Goal: Task Accomplishment & Management: Use online tool/utility

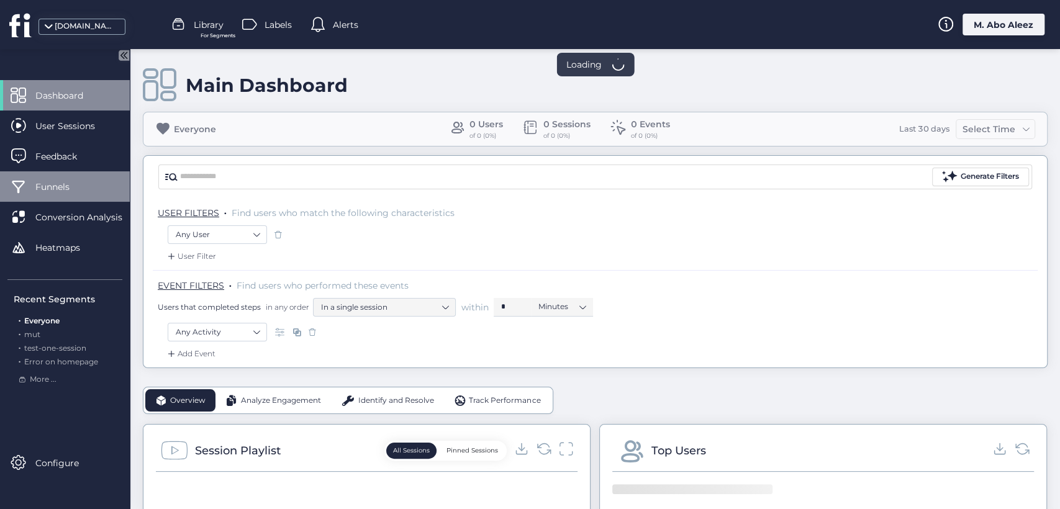
click at [79, 193] on span "Funnels" at bounding box center [61, 187] width 53 height 14
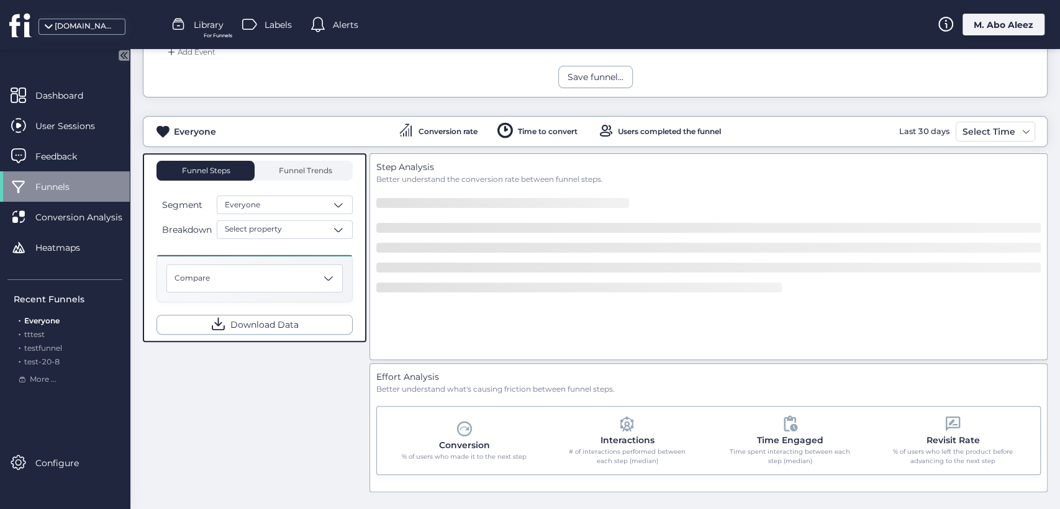
scroll to position [173, 0]
click at [37, 330] on span "tttest" at bounding box center [34, 334] width 20 height 9
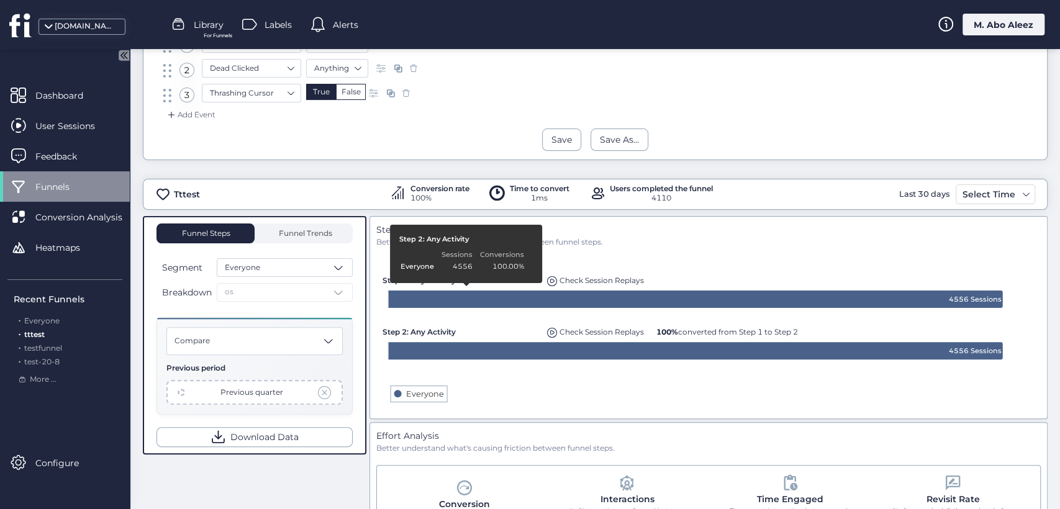
scroll to position [60, 0]
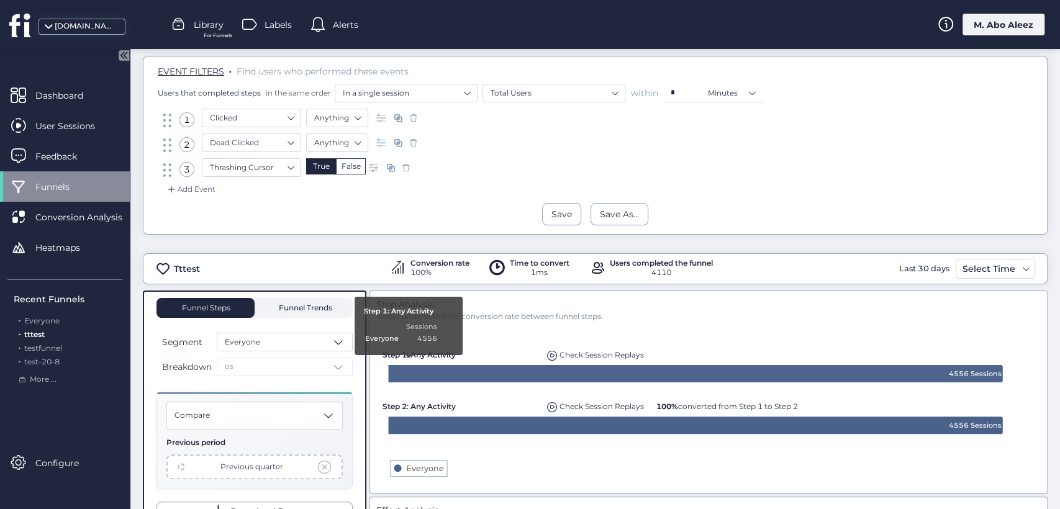
click at [295, 304] on span "Funnel Trends" at bounding box center [304, 307] width 56 height 7
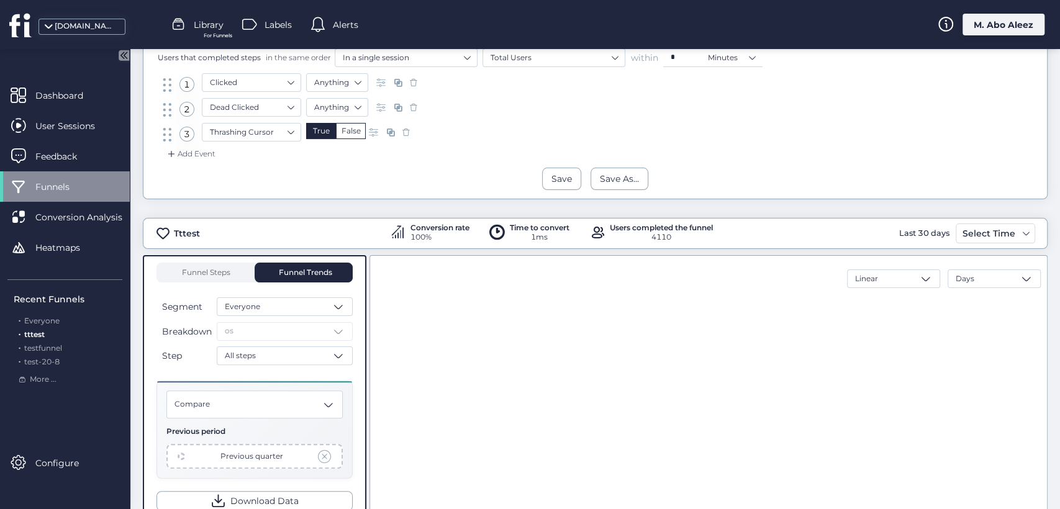
scroll to position [60, 0]
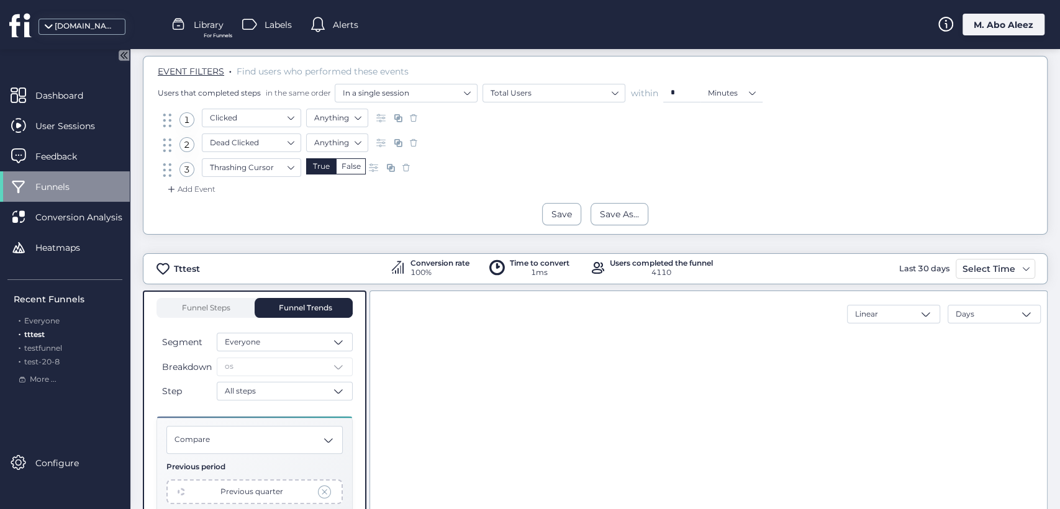
click at [371, 291] on div "Linear Days Created with Highcharts 11.4.8 Highcharts.com" at bounding box center [708, 480] width 678 height 379
click at [219, 20] on span "Library" at bounding box center [209, 25] width 30 height 14
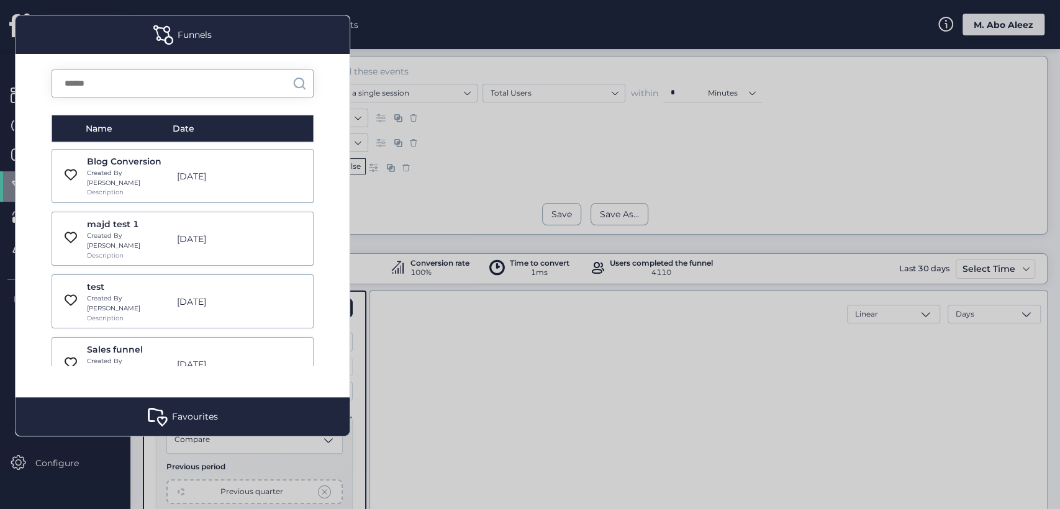
click at [121, 162] on div "Blog Conversion" at bounding box center [128, 162] width 83 height 14
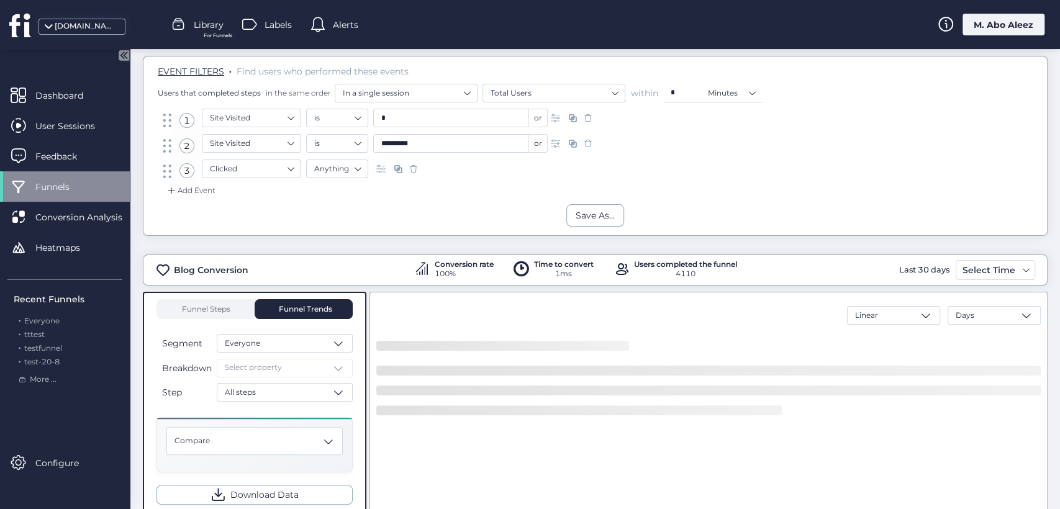
scroll to position [258, 0]
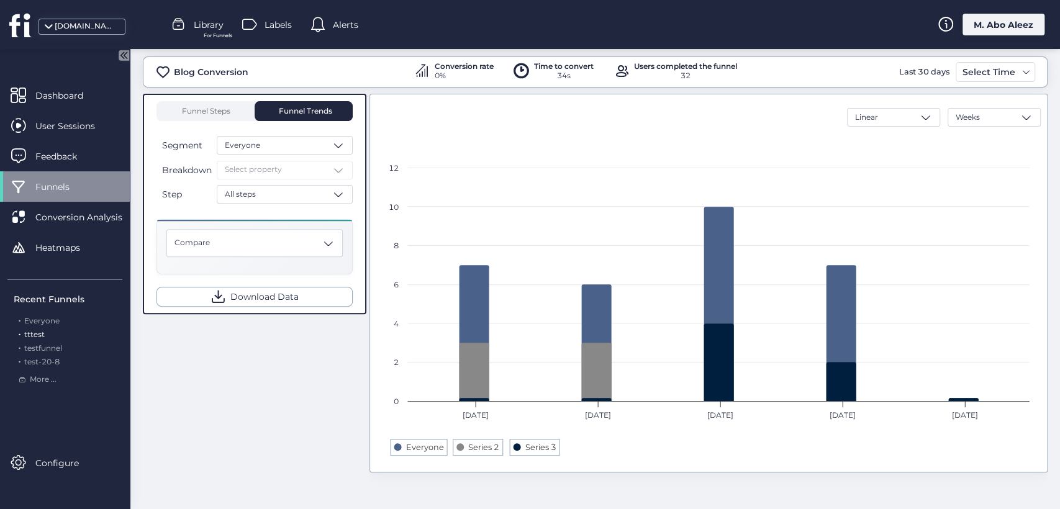
click at [30, 338] on span "tttest" at bounding box center [34, 334] width 20 height 9
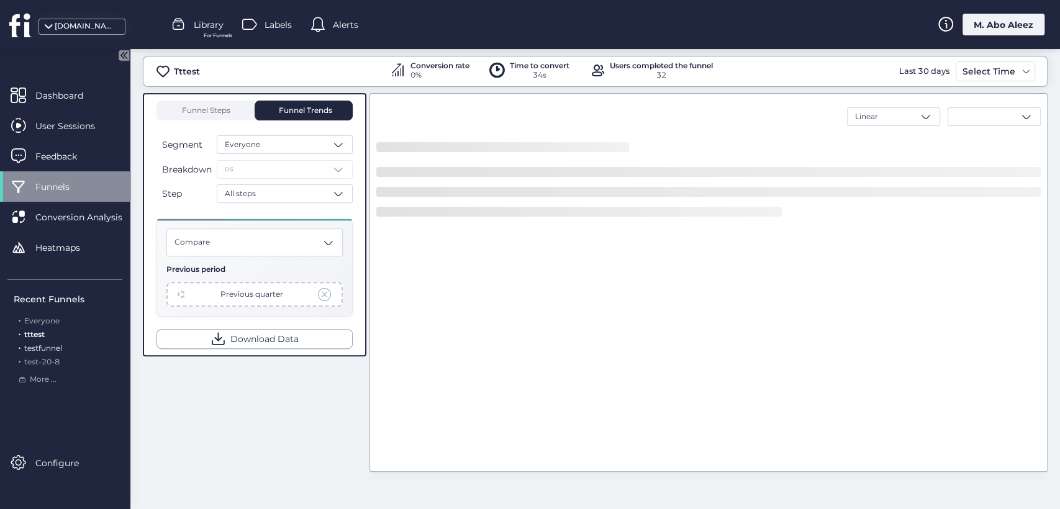
scroll to position [256, 0]
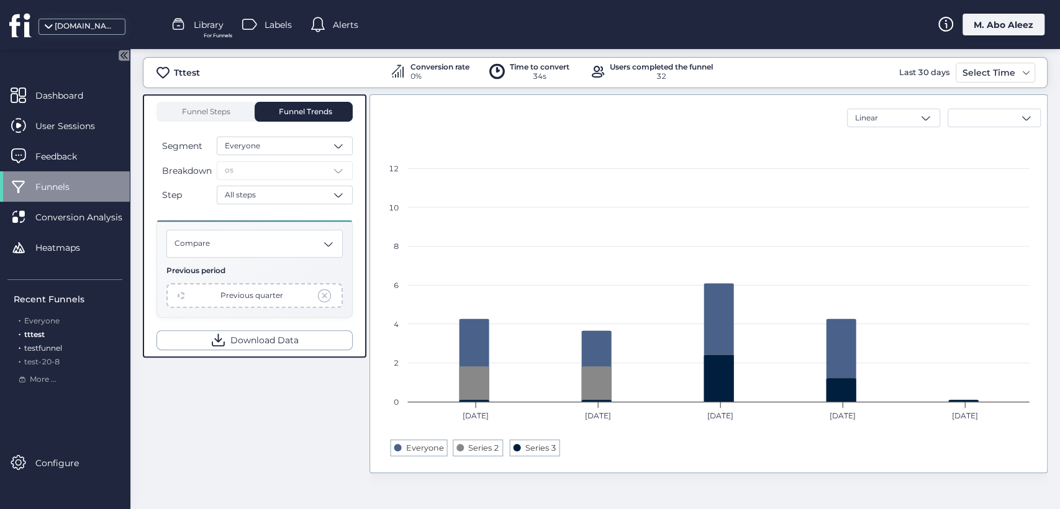
click at [35, 350] on span "testfunnel" at bounding box center [43, 347] width 38 height 9
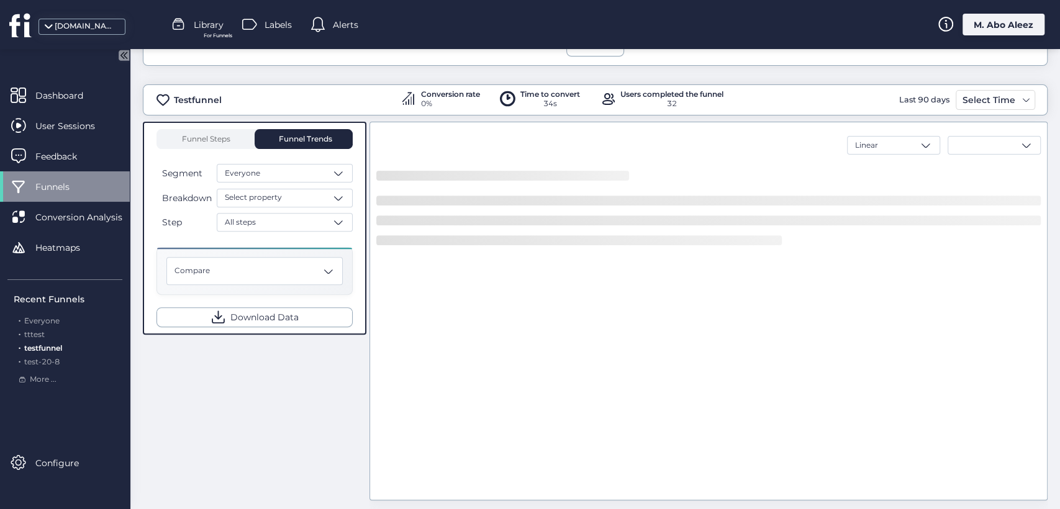
scroll to position [283, 0]
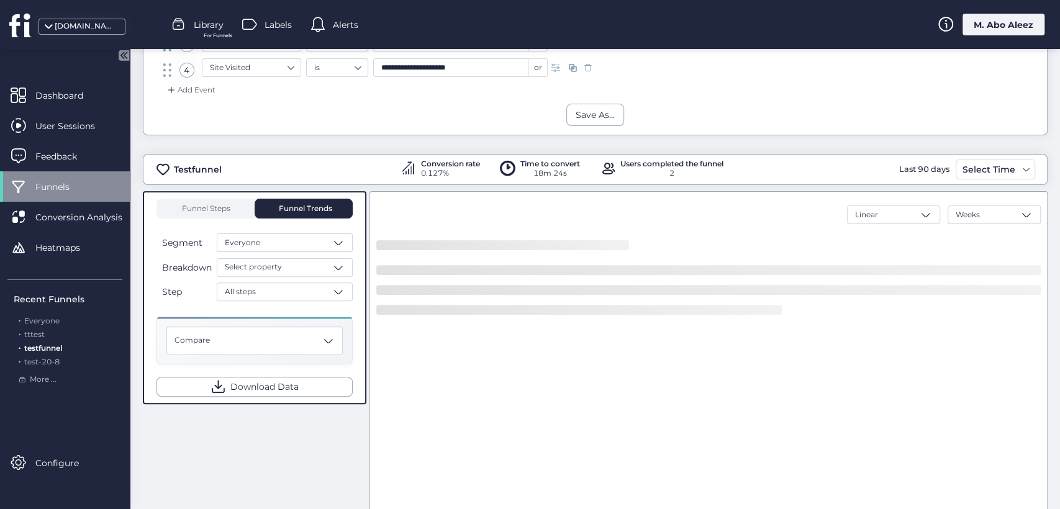
scroll to position [145, 0]
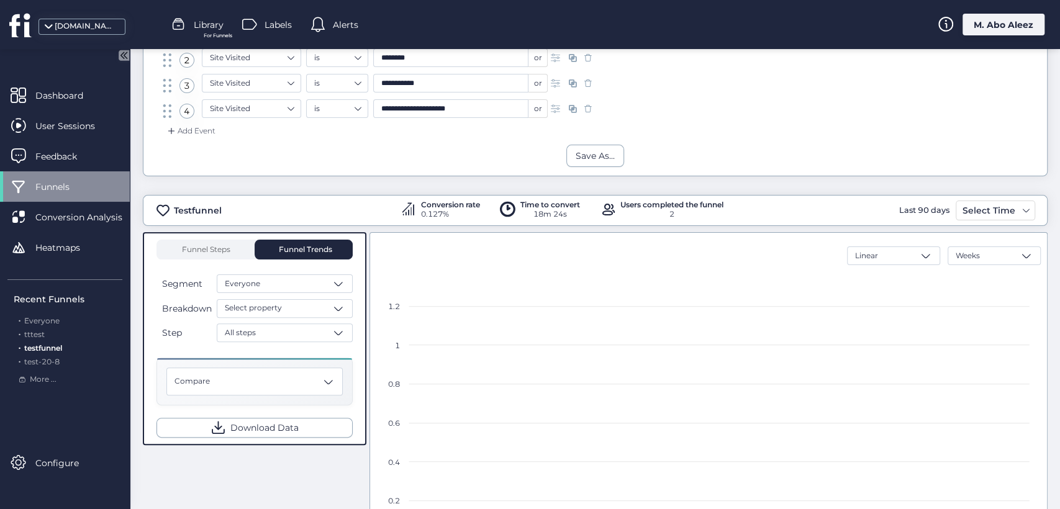
click at [201, 22] on span "Library" at bounding box center [209, 25] width 30 height 14
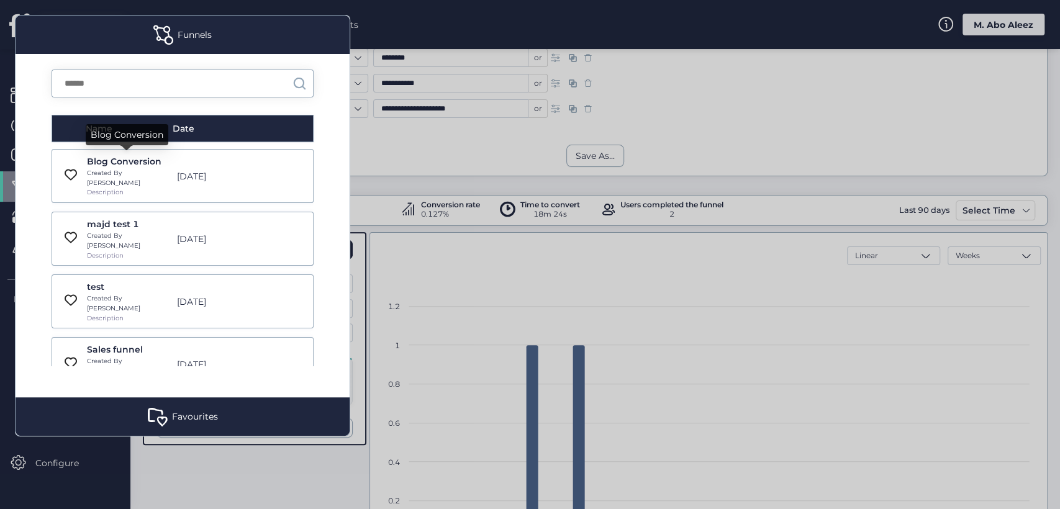
click at [129, 162] on div "Blog Conversion" at bounding box center [128, 162] width 83 height 14
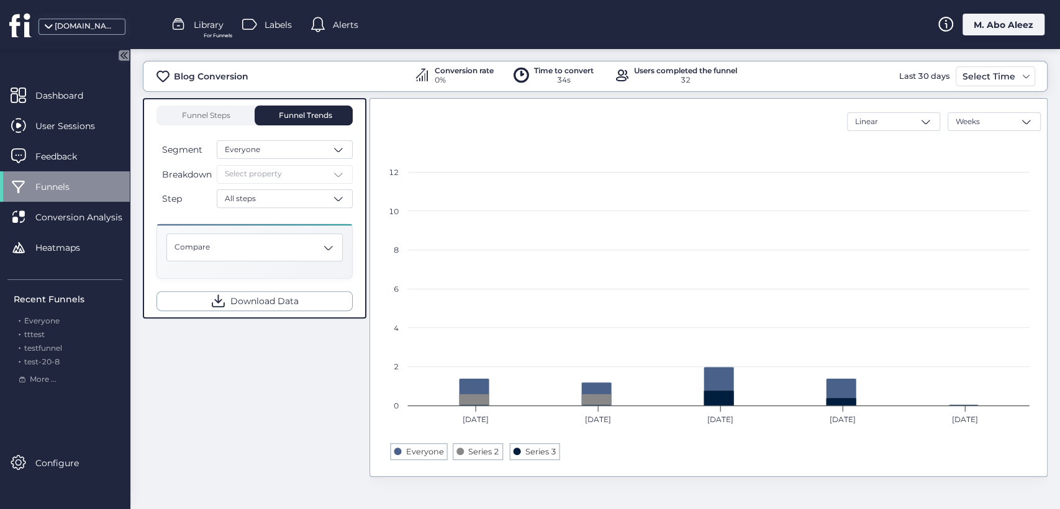
scroll to position [258, 0]
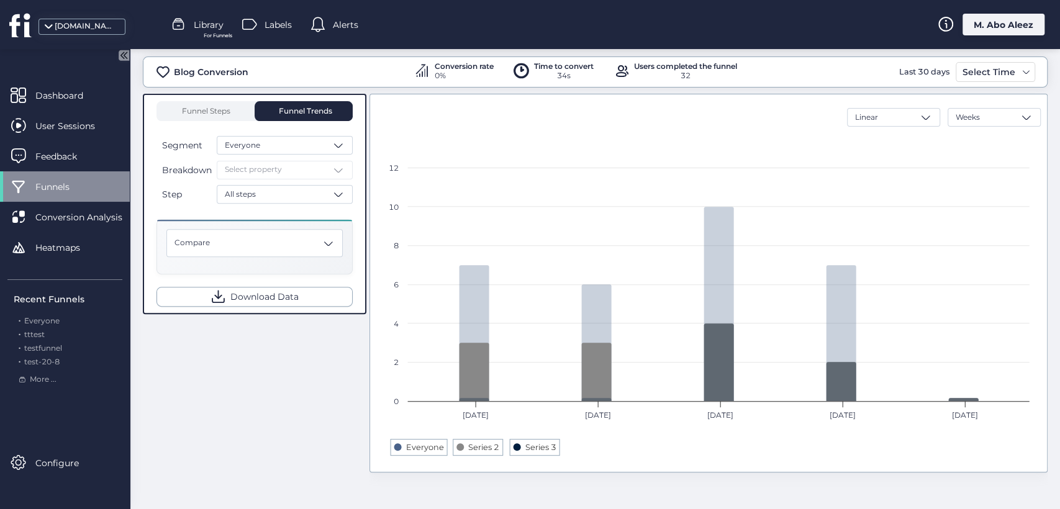
drag, startPoint x: 461, startPoint y: 446, endPoint x: 507, endPoint y: 448, distance: 45.4
click at [507, 448] on rect at bounding box center [709, 304] width 654 height 323
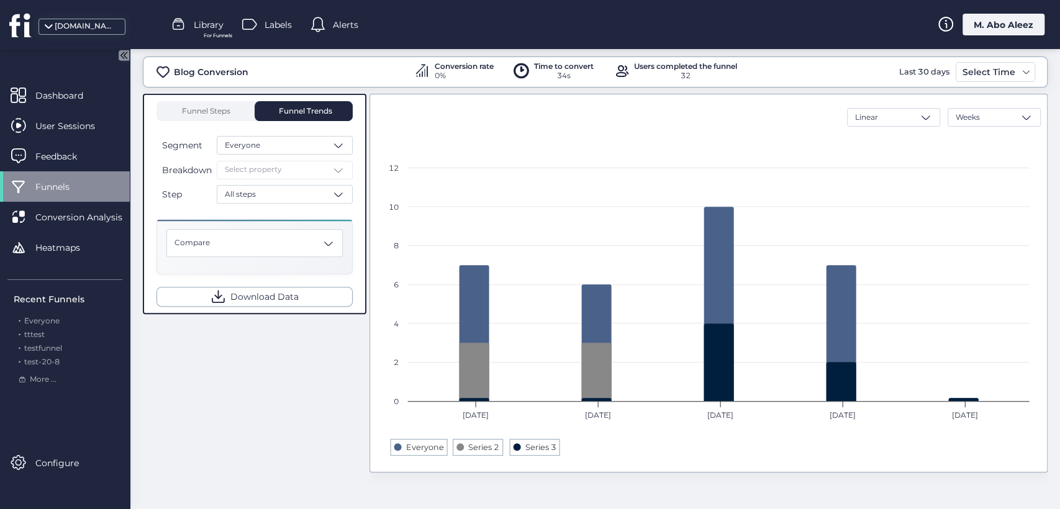
drag, startPoint x: 557, startPoint y: 451, endPoint x: 516, endPoint y: 451, distance: 41.0
click at [516, 451] on rect at bounding box center [709, 304] width 654 height 323
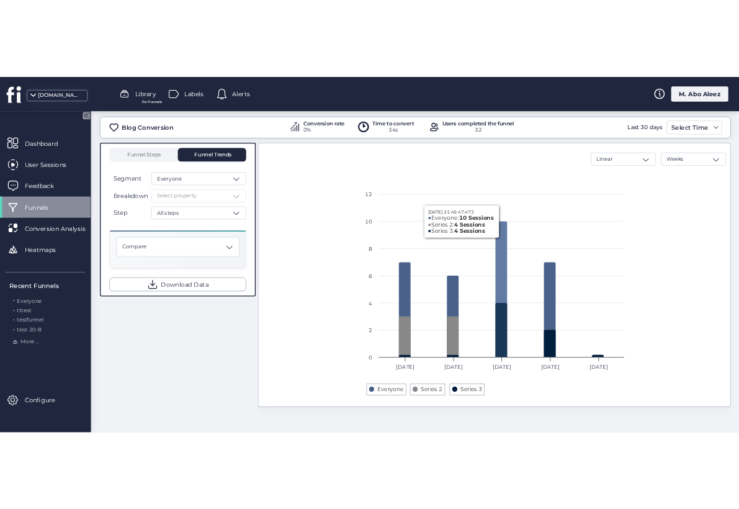
scroll to position [259, 0]
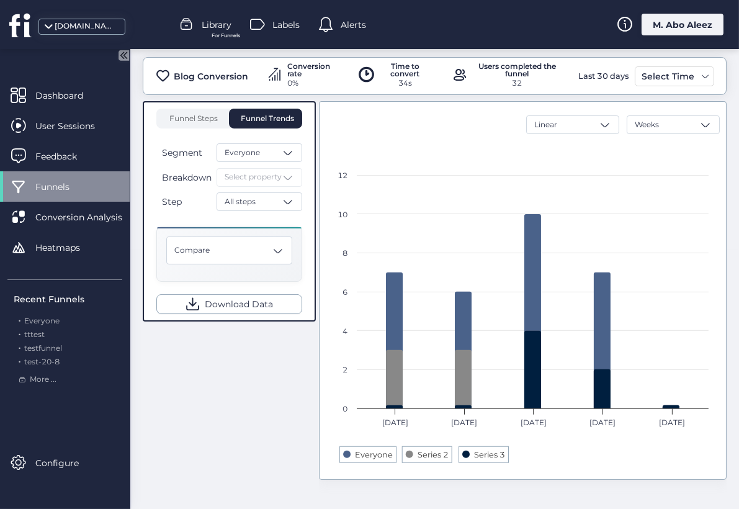
click at [189, 27] on span at bounding box center [186, 24] width 15 height 15
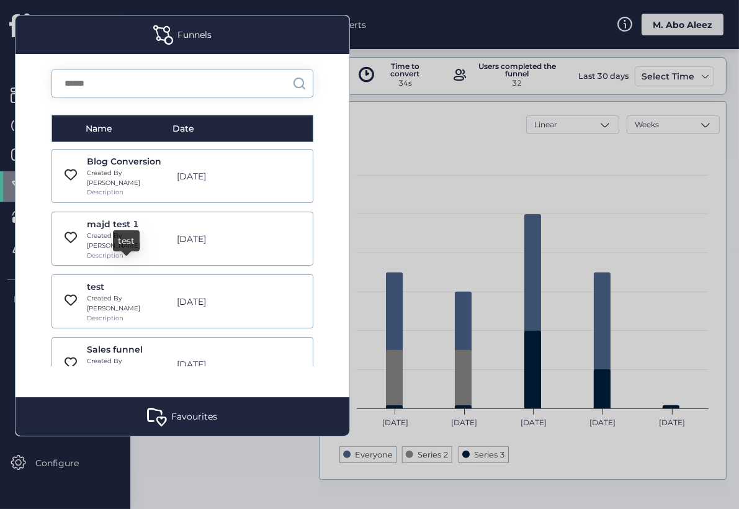
click at [96, 280] on div "test" at bounding box center [128, 287] width 83 height 14
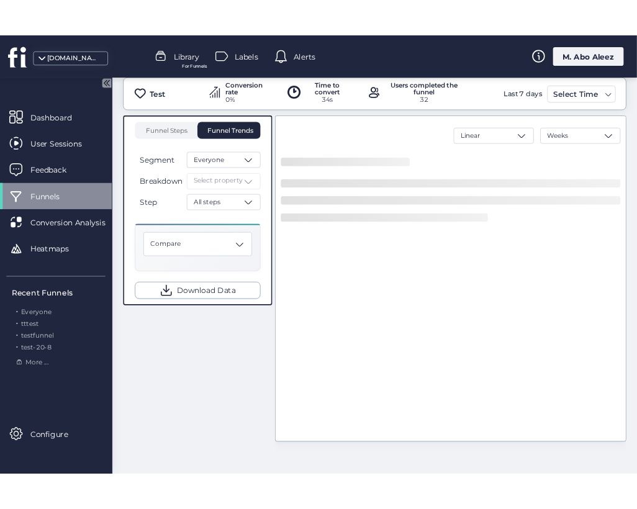
scroll to position [235, 0]
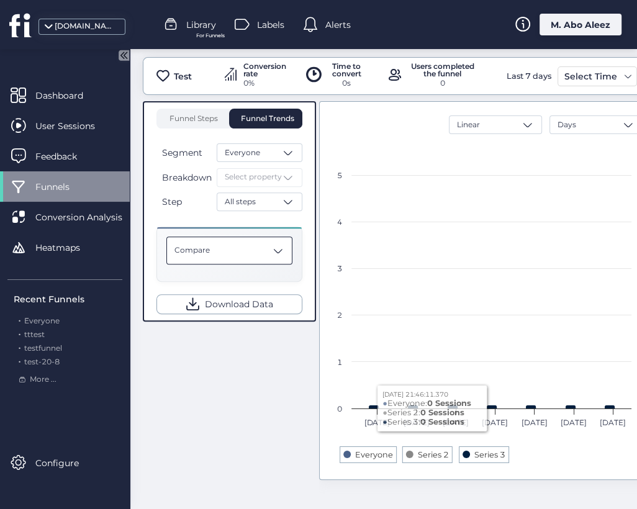
click at [243, 250] on div "Compare" at bounding box center [229, 251] width 126 height 28
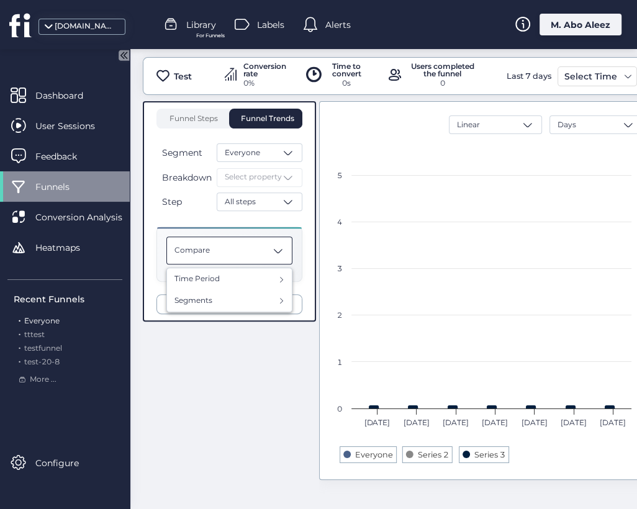
click at [37, 324] on span "Everyone" at bounding box center [41, 320] width 35 height 9
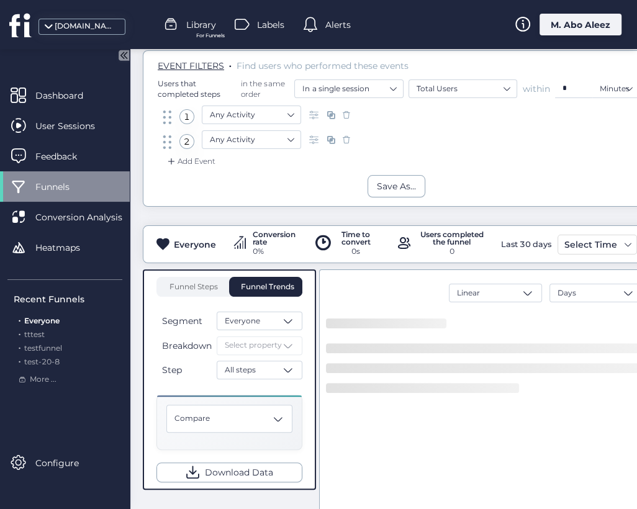
scroll to position [96, 0]
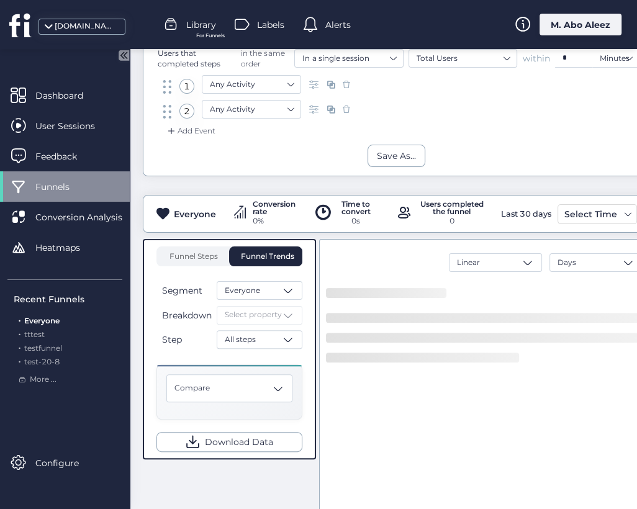
click at [266, 311] on div "Breakdown Select property" at bounding box center [229, 315] width 146 height 19
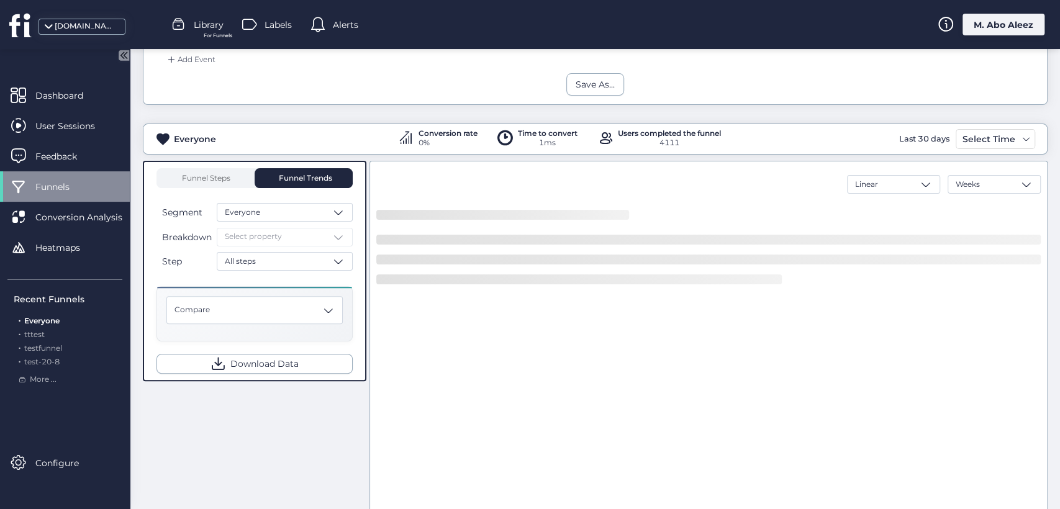
scroll to position [162, 0]
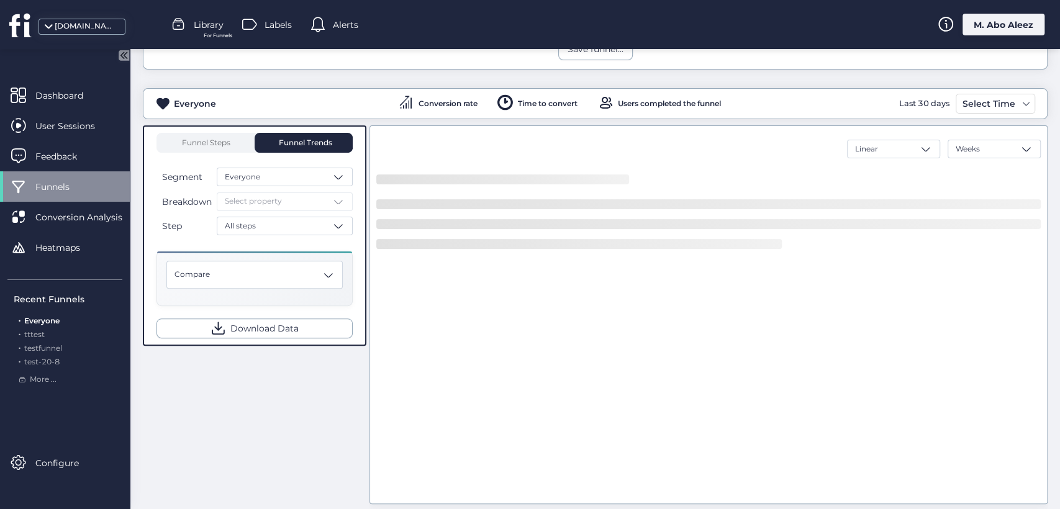
scroll to position [207, 0]
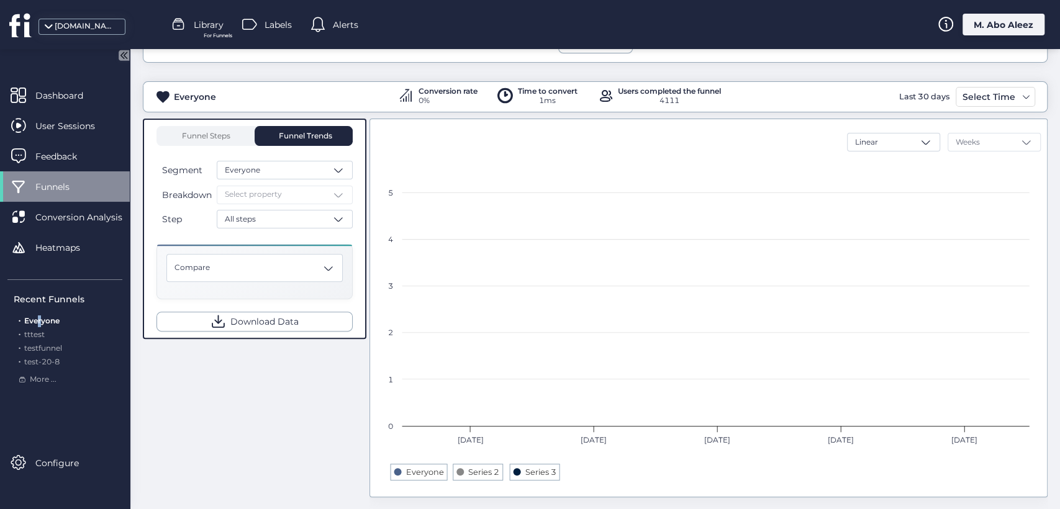
click at [40, 318] on span "Everyone" at bounding box center [41, 320] width 35 height 9
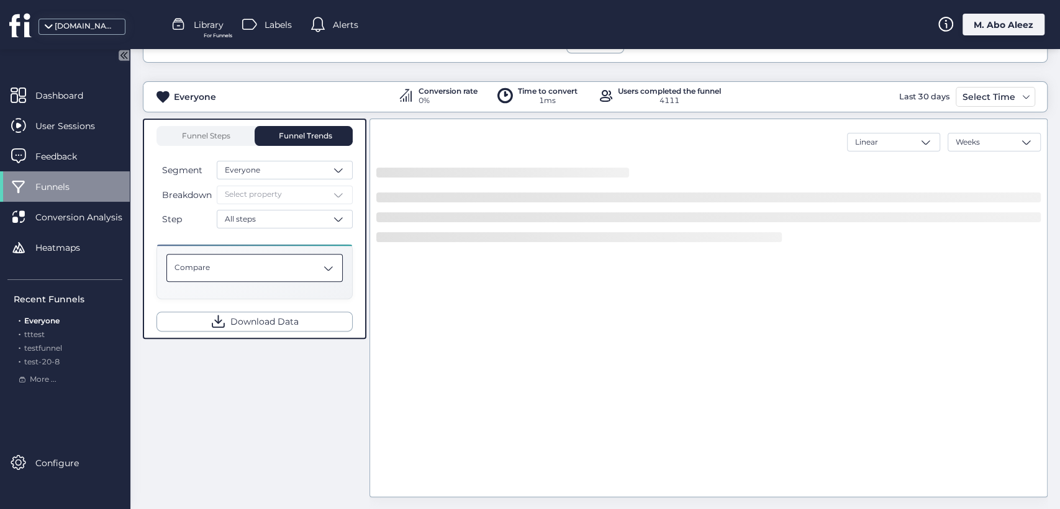
click at [332, 278] on div "Compare" at bounding box center [254, 268] width 176 height 28
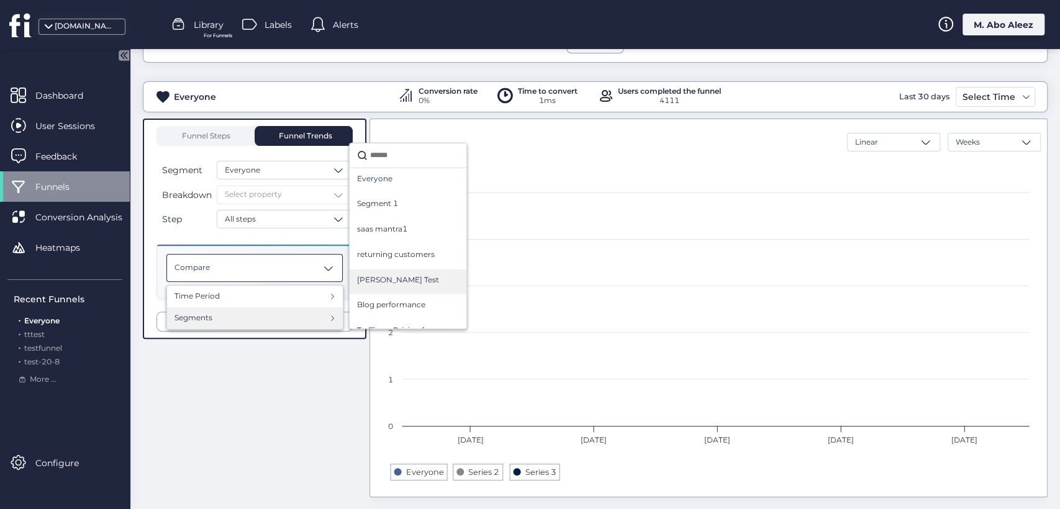
click at [385, 277] on span "[PERSON_NAME] Test" at bounding box center [398, 280] width 82 height 12
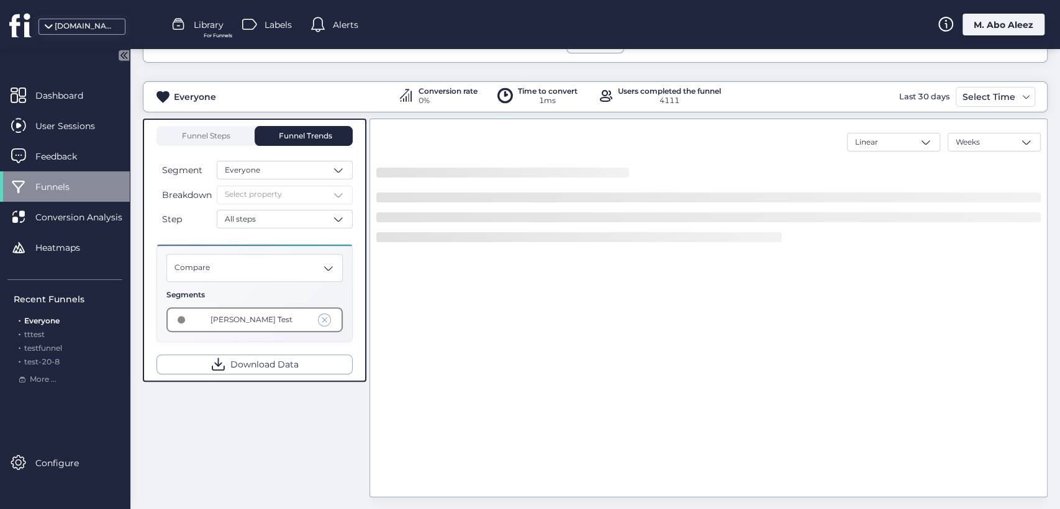
click at [328, 315] on span at bounding box center [325, 320] width 14 height 14
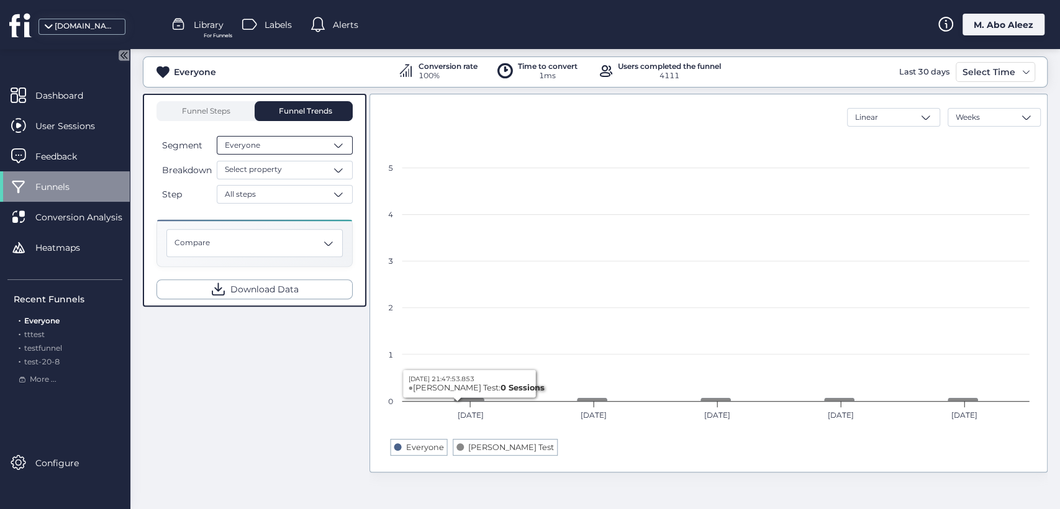
scroll to position [94, 0]
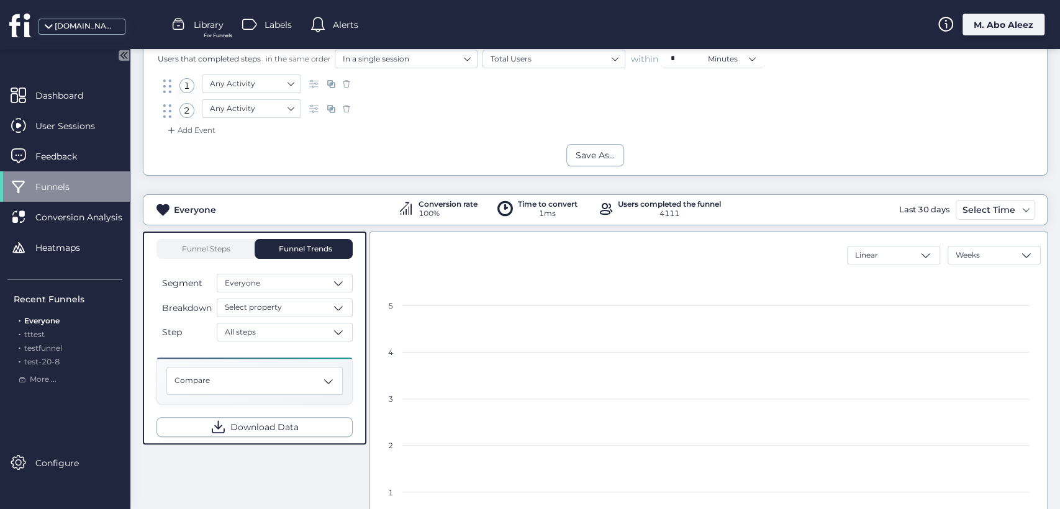
click at [229, 259] on div "Funnel Steps Funnel Trends Segment Everyone Breakdown Select property Step All …" at bounding box center [254, 338] width 196 height 198
click at [221, 246] on span "Funnel Steps" at bounding box center [206, 248] width 50 height 7
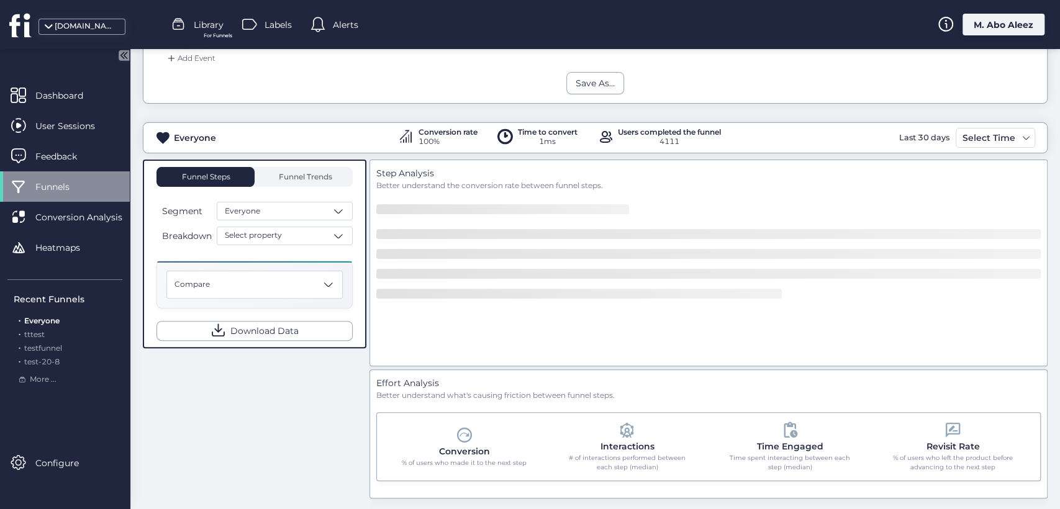
scroll to position [213, 0]
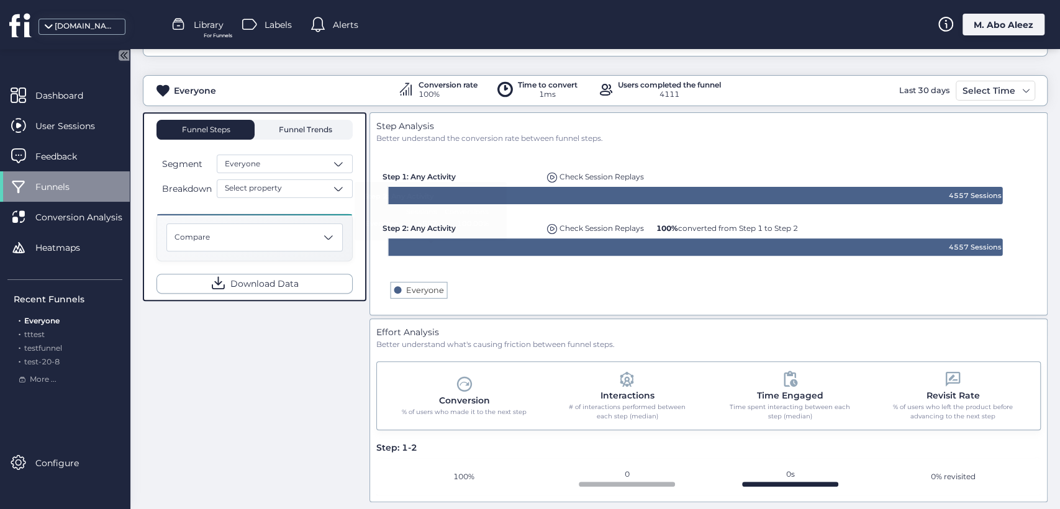
click at [289, 129] on span "Funnel Trends" at bounding box center [304, 129] width 56 height 7
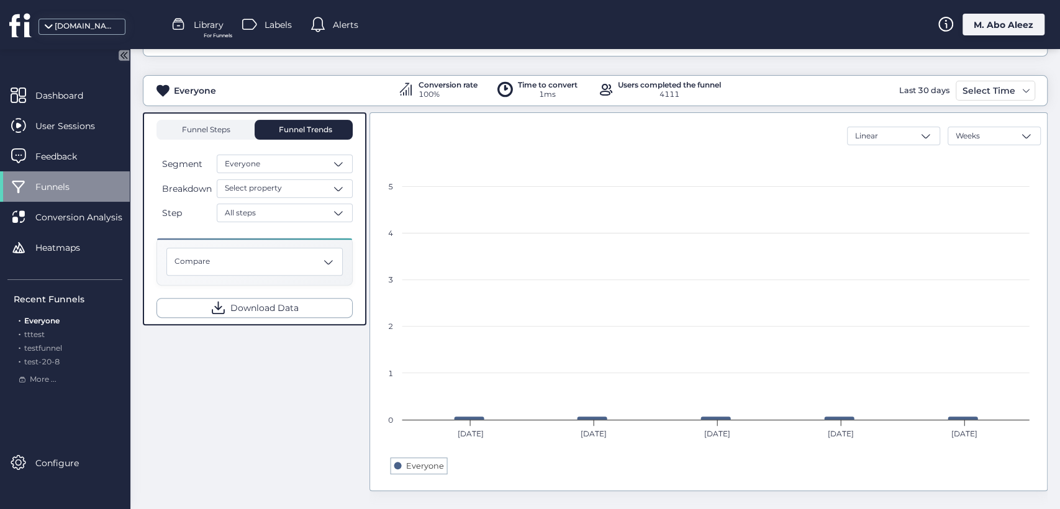
click at [225, 132] on span "Funnel Steps" at bounding box center [206, 129] width 50 height 7
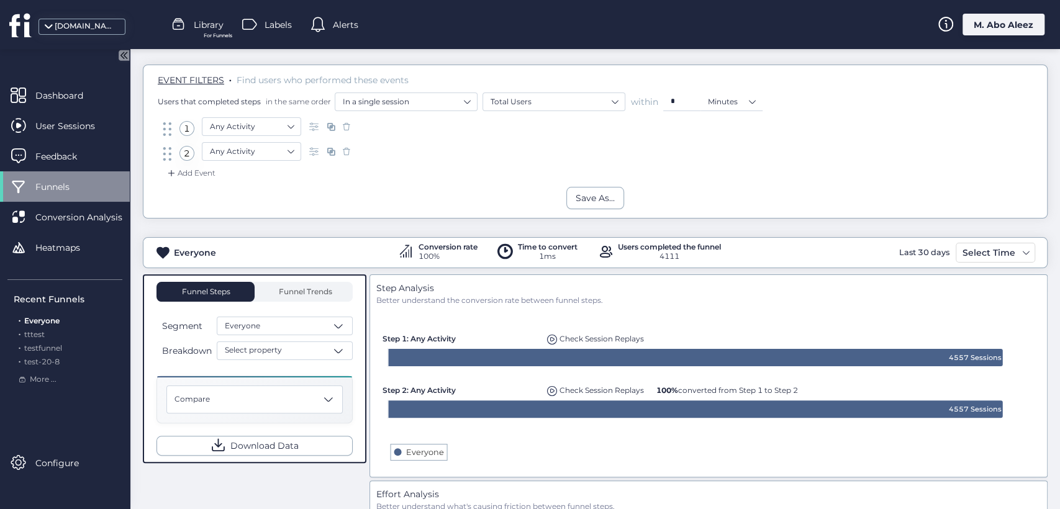
scroll to position [144, 0]
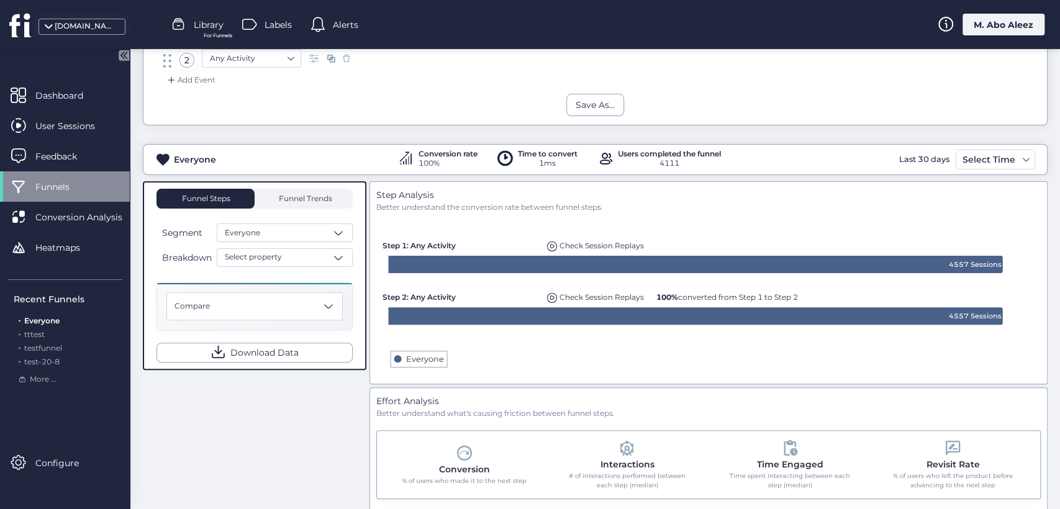
click at [367, 187] on div "Funnel Steps Funnel Trends Segment Everyone Breakdown Select property Compare D…" at bounding box center [595, 376] width 904 height 390
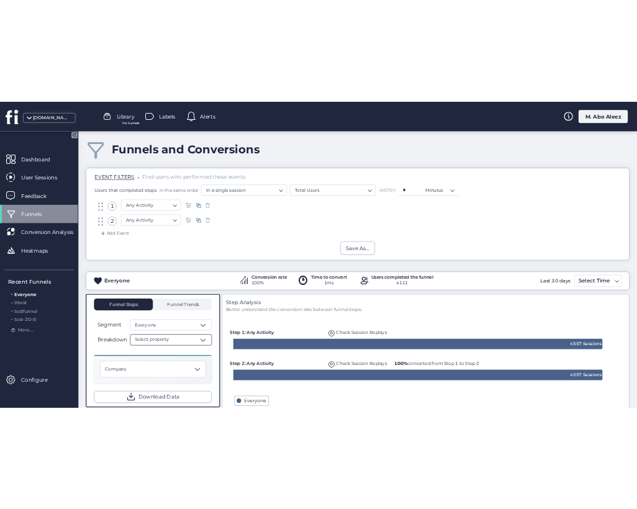
scroll to position [74, 0]
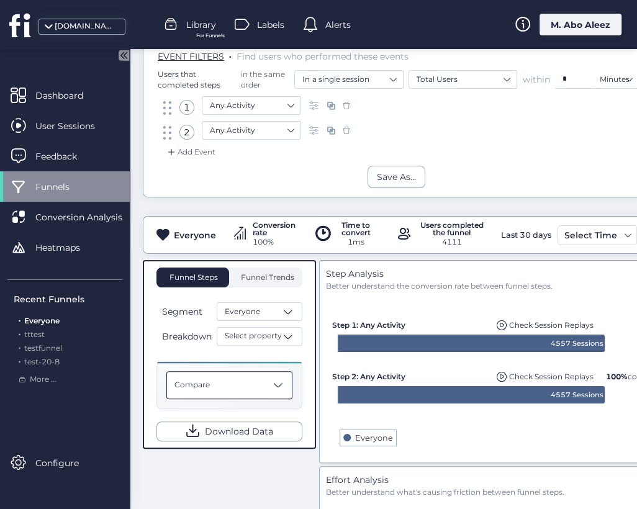
click at [263, 381] on div "Compare" at bounding box center [229, 385] width 126 height 28
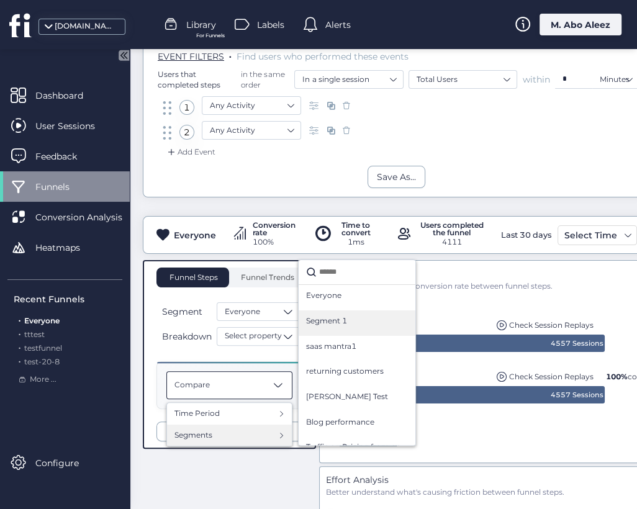
click at [333, 324] on span "Segment 1" at bounding box center [326, 321] width 41 height 12
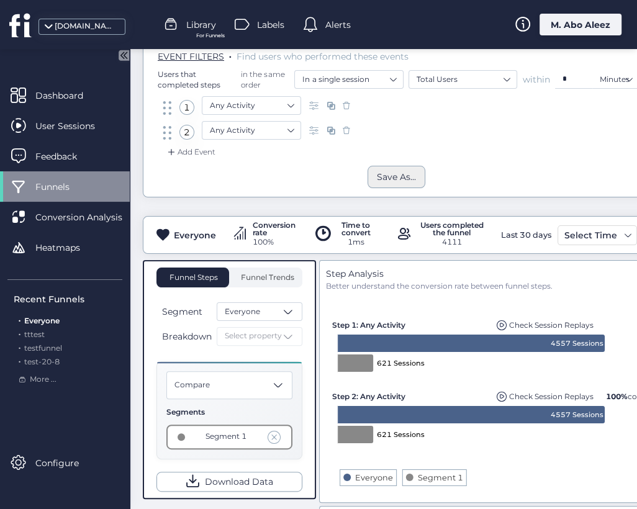
click at [379, 178] on div "Save As..." at bounding box center [396, 177] width 39 height 14
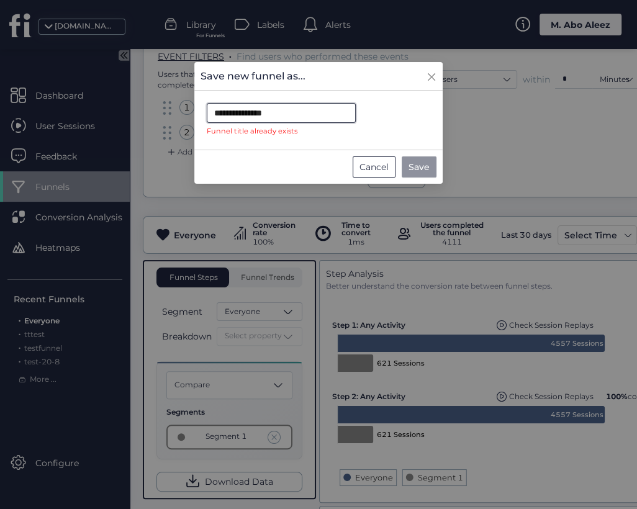
drag, startPoint x: 315, startPoint y: 115, endPoint x: 196, endPoint y: 111, distance: 119.3
click at [196, 111] on form "**********" at bounding box center [318, 120] width 248 height 60
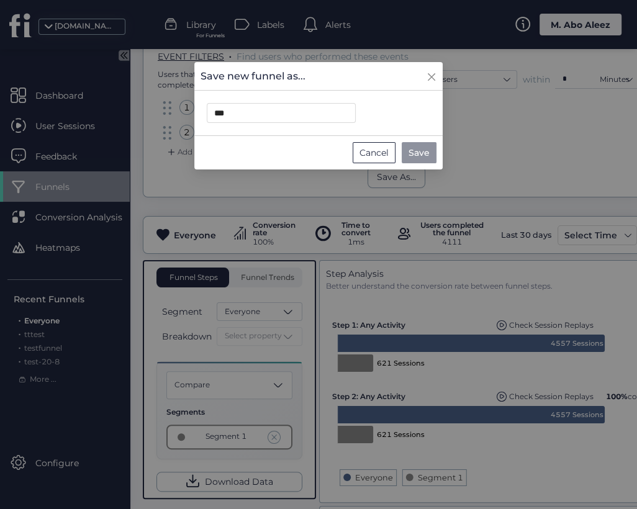
click at [408, 149] on button "Save" at bounding box center [419, 152] width 35 height 21
type input "**********"
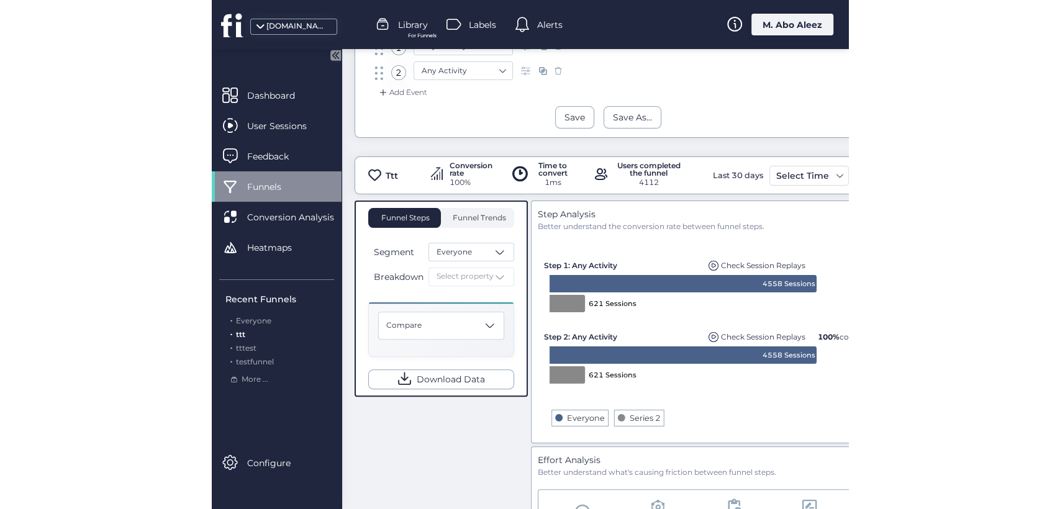
scroll to position [138, 0]
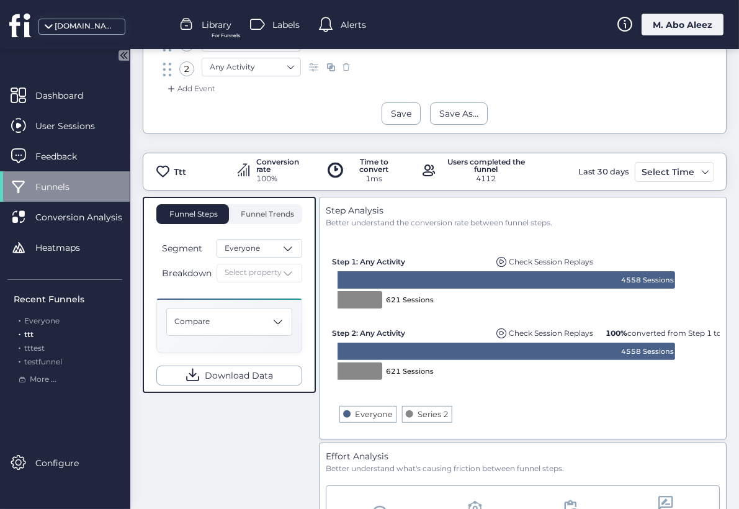
drag, startPoint x: 446, startPoint y: 417, endPoint x: 412, endPoint y: 428, distance: 35.3
click at [412, 428] on rect at bounding box center [523, 331] width 384 height 204
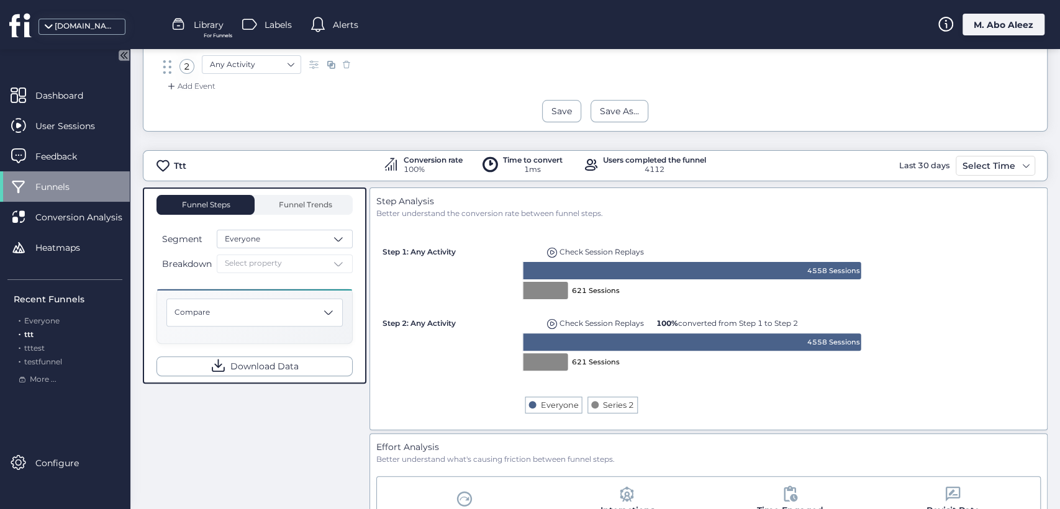
scroll to position [135, 0]
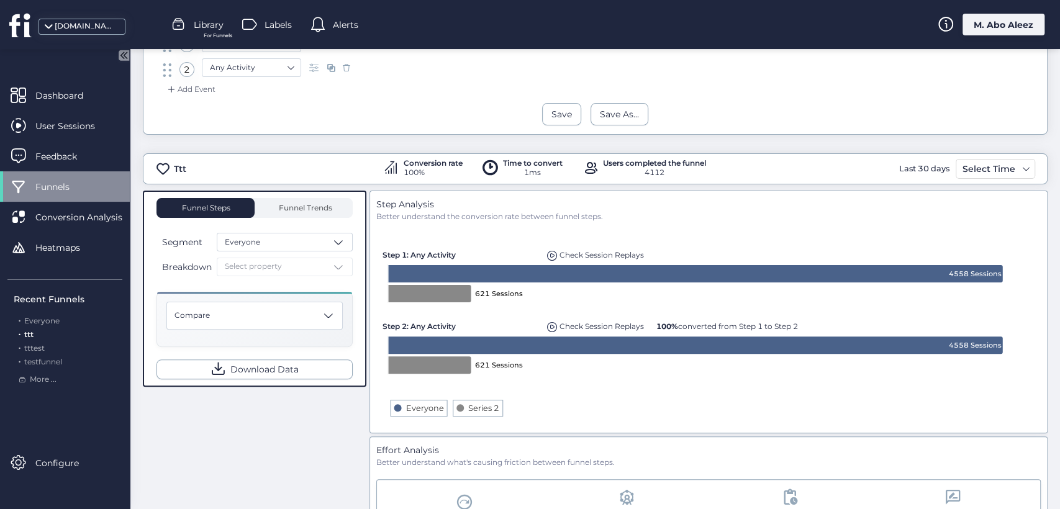
click at [636, 27] on div "M. Abo Aleez" at bounding box center [1003, 25] width 82 height 22
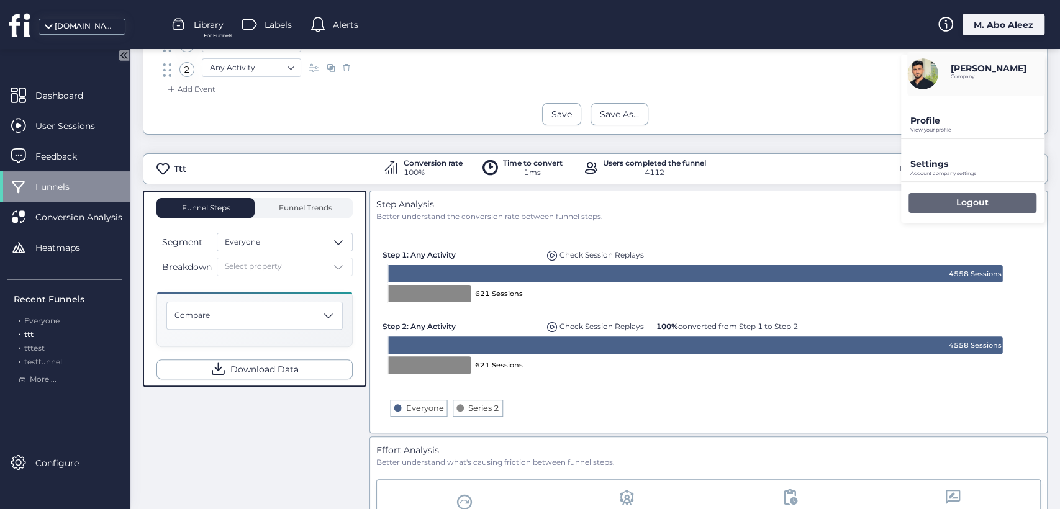
click at [636, 206] on div "Logout" at bounding box center [972, 203] width 128 height 20
